Goal: Check status: Check status

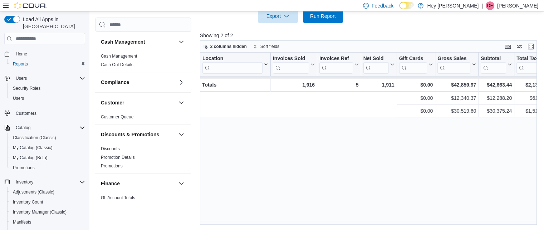
scroll to position [0, 262]
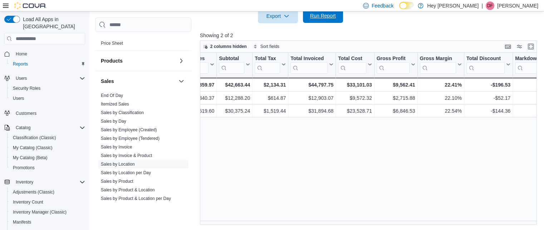
click at [326, 15] on span "Run Report" at bounding box center [323, 15] width 26 height 7
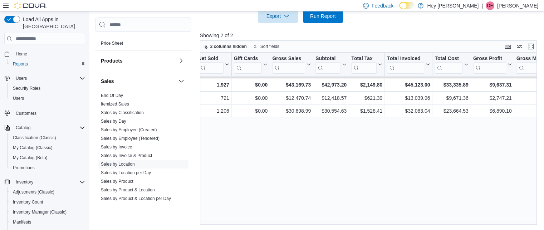
scroll to position [0, 166]
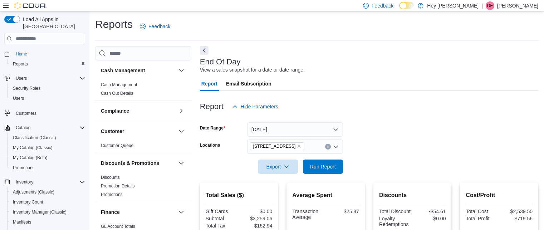
scroll to position [47, 0]
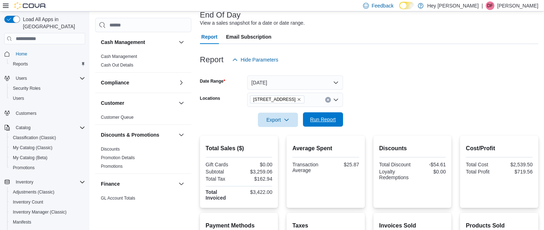
click at [330, 121] on span "Run Report" at bounding box center [323, 119] width 26 height 7
click at [331, 119] on span "Run Report" at bounding box center [323, 119] width 26 height 7
click at [338, 118] on span "Run Report" at bounding box center [323, 119] width 32 height 14
click at [321, 121] on span "Run Report" at bounding box center [323, 119] width 26 height 7
click at [321, 122] on span "Run Report" at bounding box center [323, 119] width 26 height 7
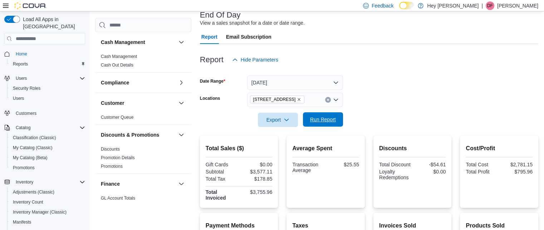
click at [329, 116] on span "Run Report" at bounding box center [323, 119] width 26 height 7
